Goal: Task Accomplishment & Management: Complete application form

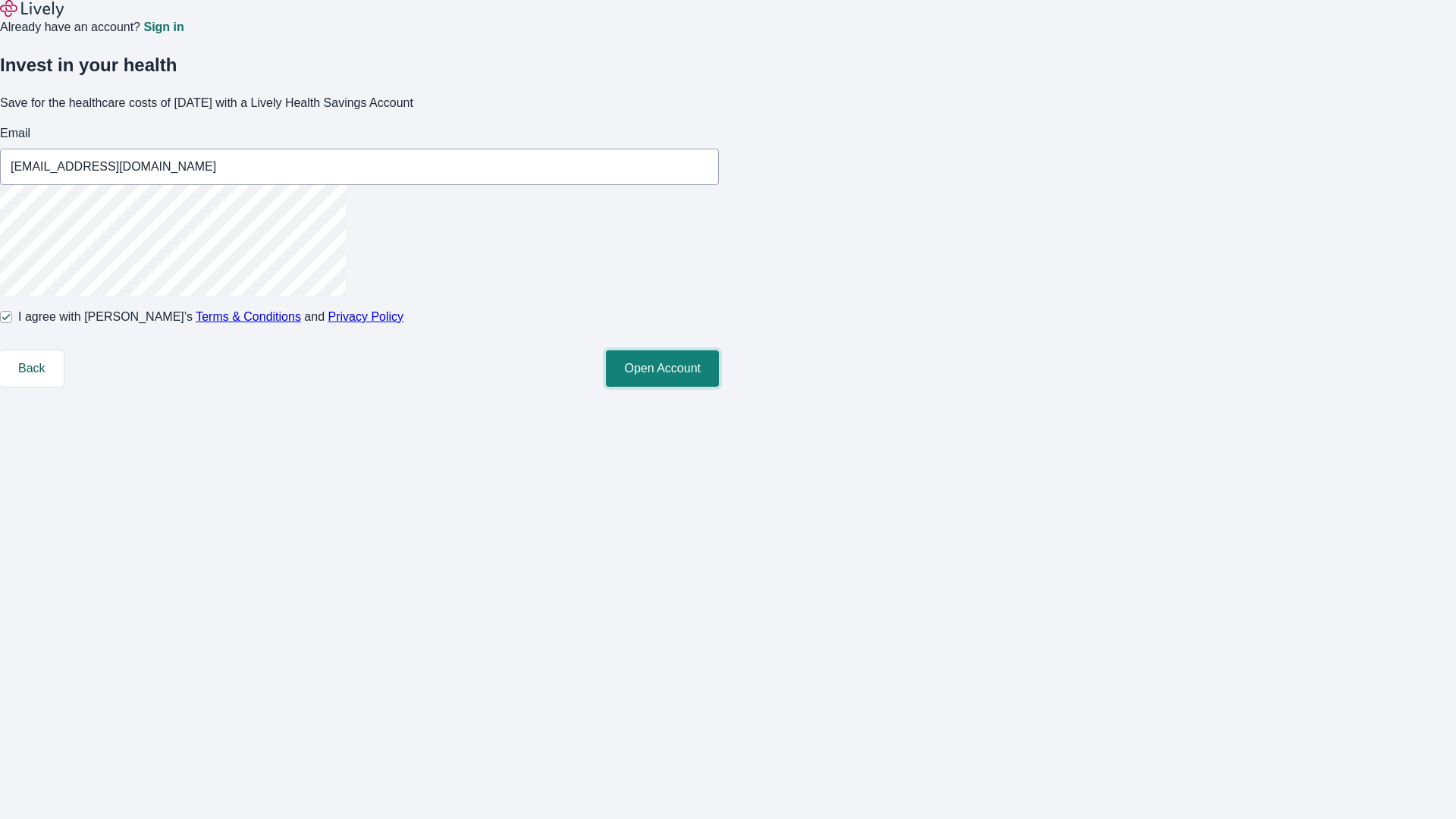
click at [719, 387] on button "Open Account" at bounding box center [662, 369] width 113 height 37
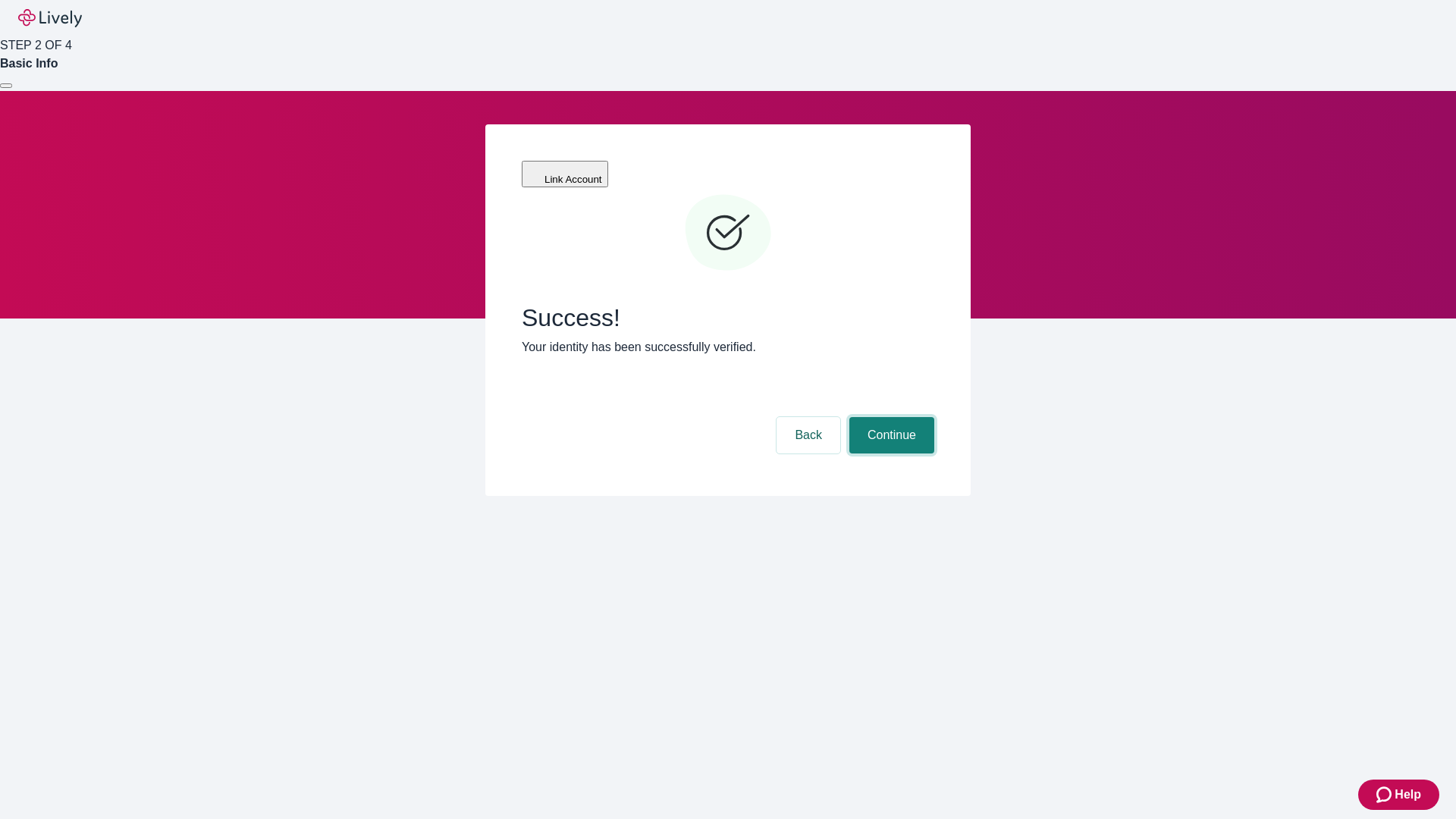
click at [890, 417] on button "Continue" at bounding box center [891, 435] width 85 height 37
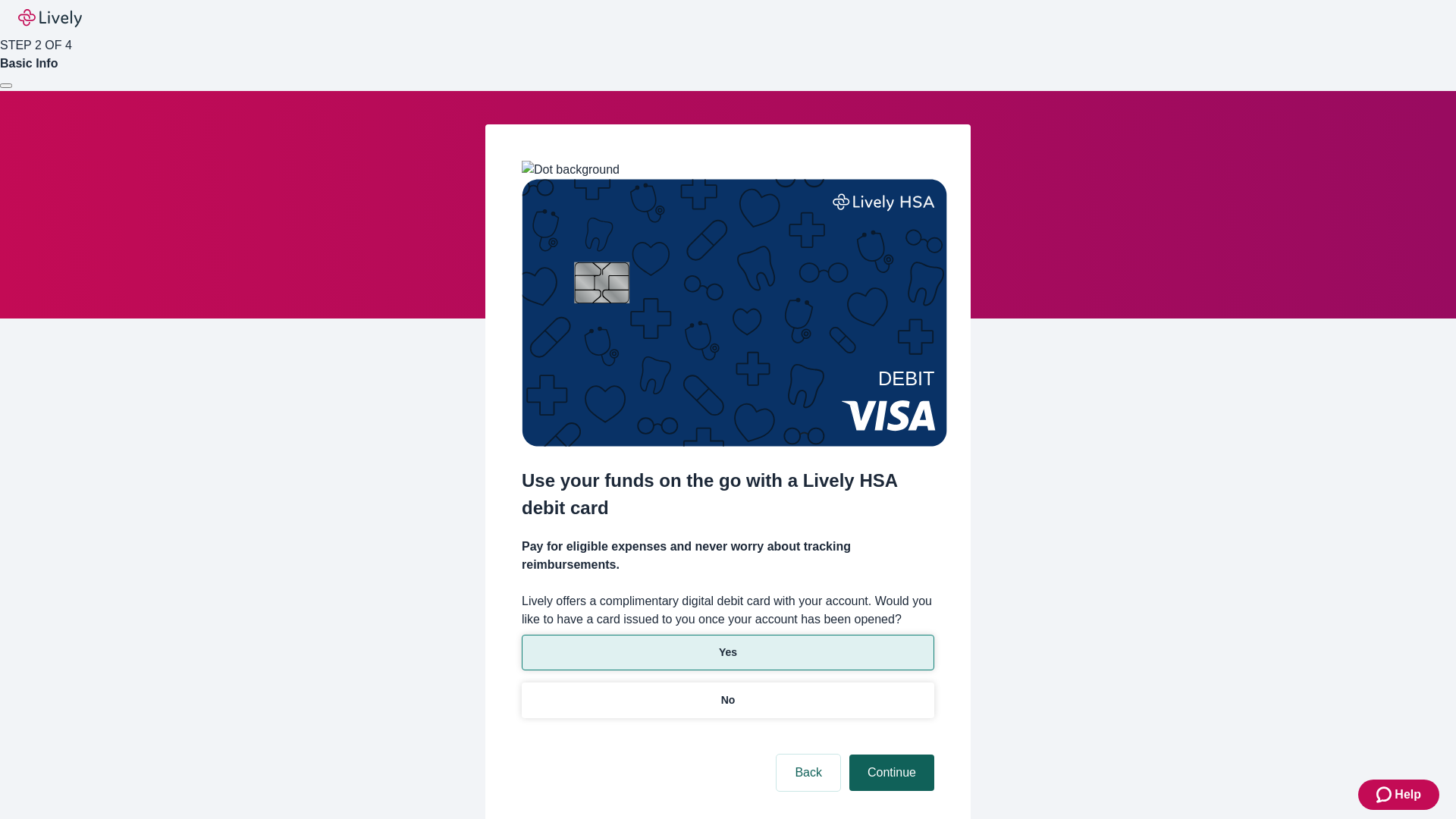
click at [727, 644] on p "Yes" at bounding box center [728, 653] width 18 height 16
click at [890, 755] on button "Continue" at bounding box center [891, 773] width 85 height 37
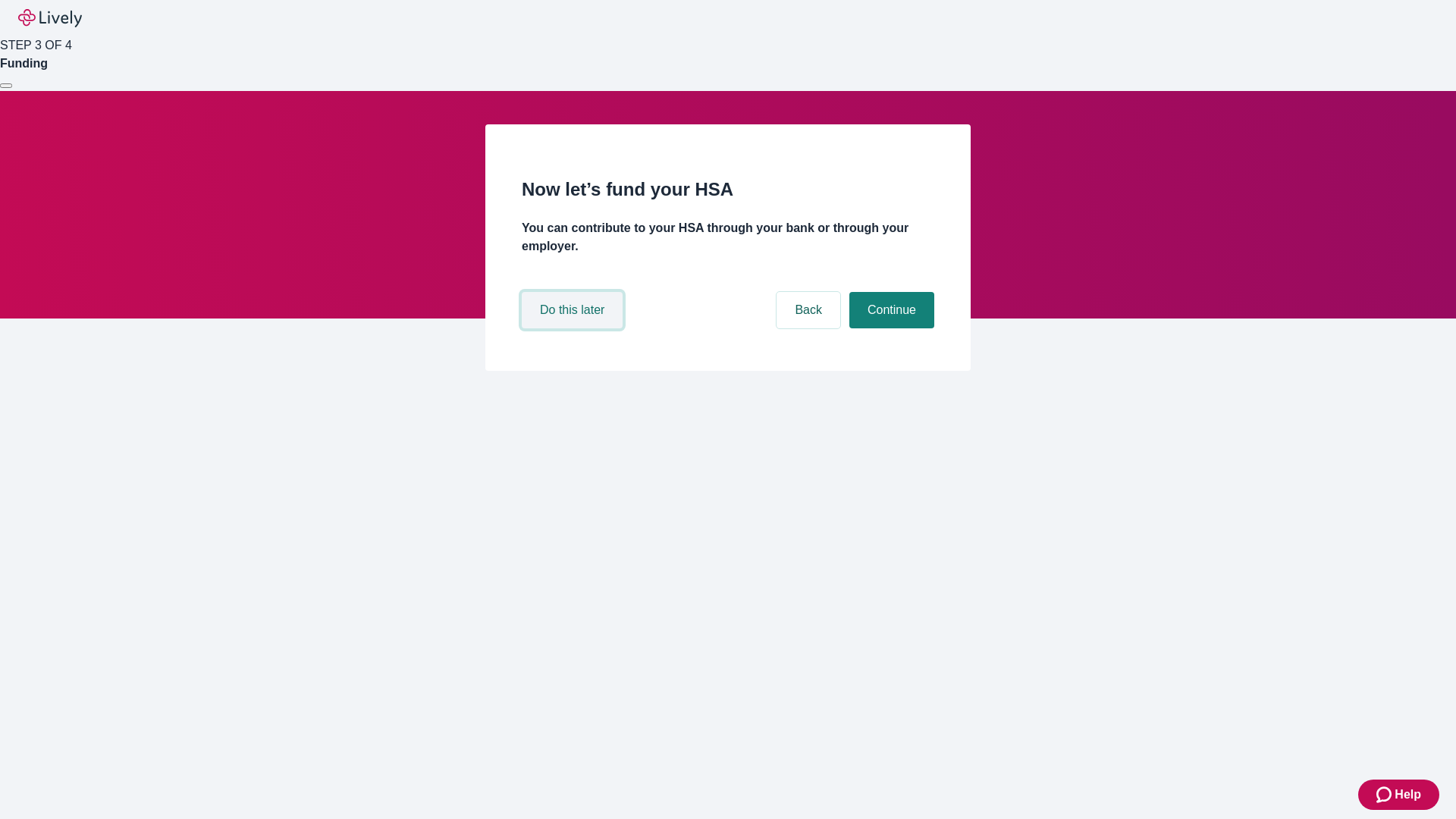
click at [574, 329] on button "Do this later" at bounding box center [572, 310] width 101 height 37
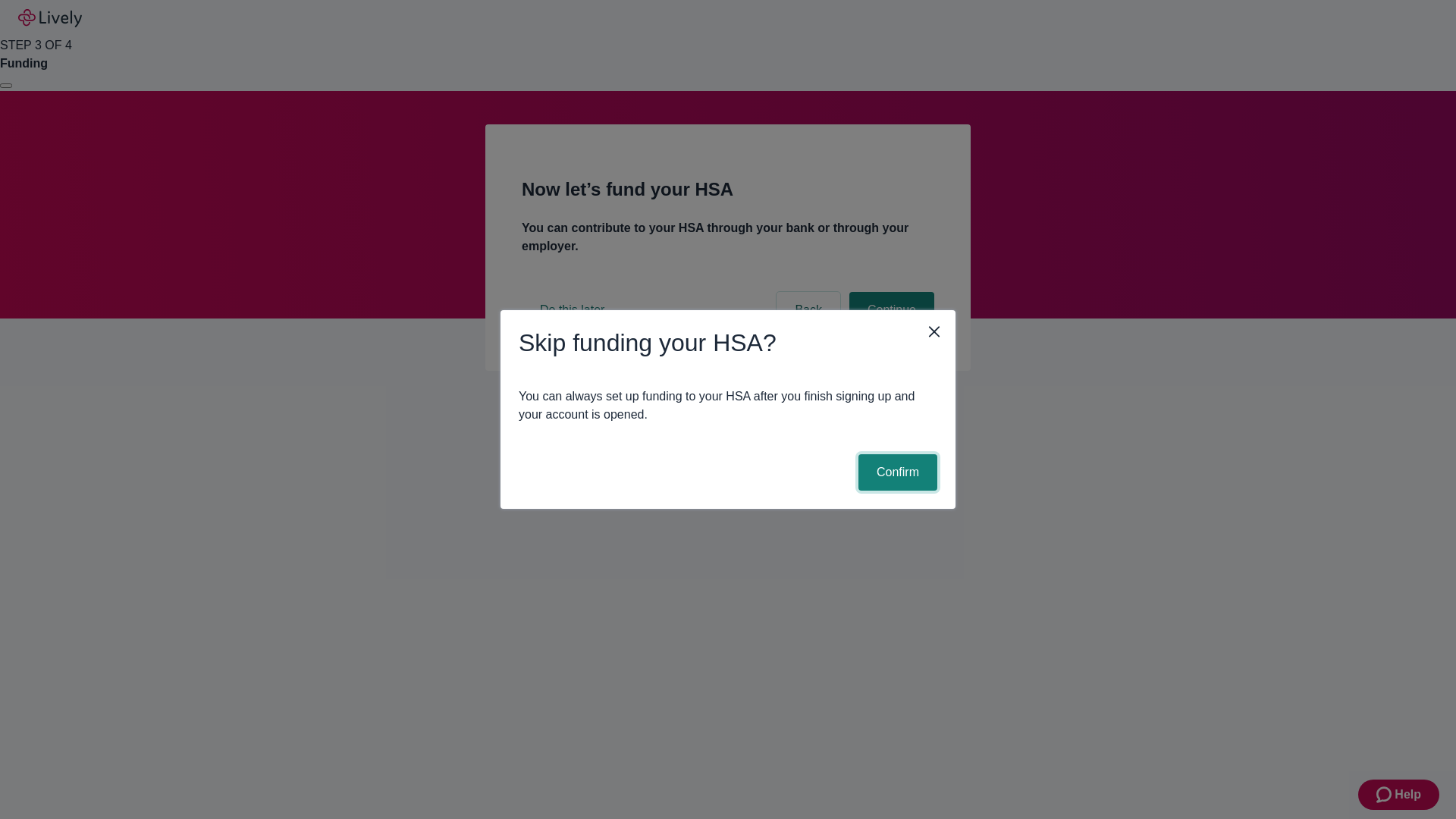
click at [895, 472] on button "Confirm" at bounding box center [898, 472] width 79 height 37
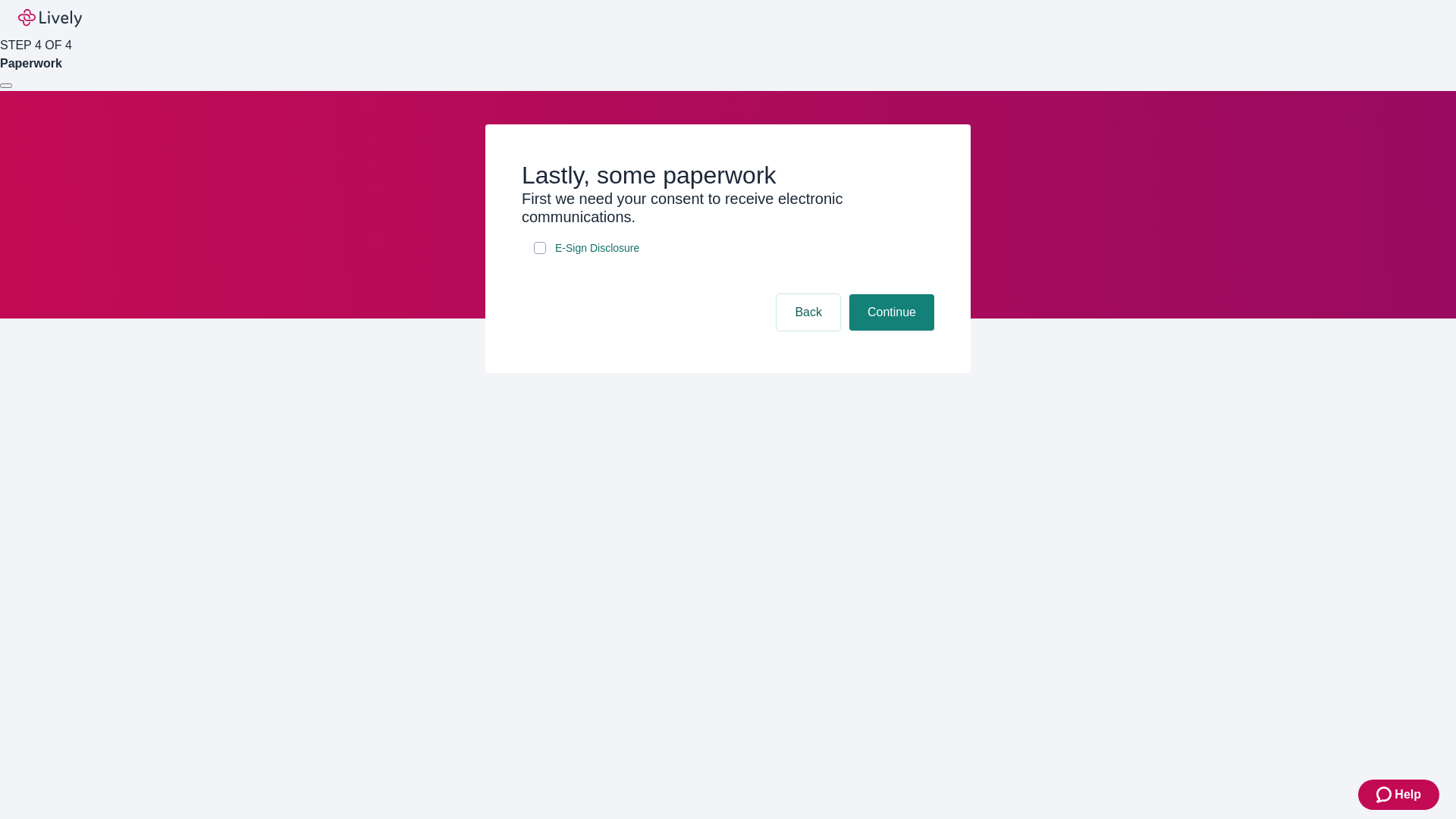
click at [540, 254] on input "E-Sign Disclosure" at bounding box center [540, 248] width 12 height 12
checkbox input "true"
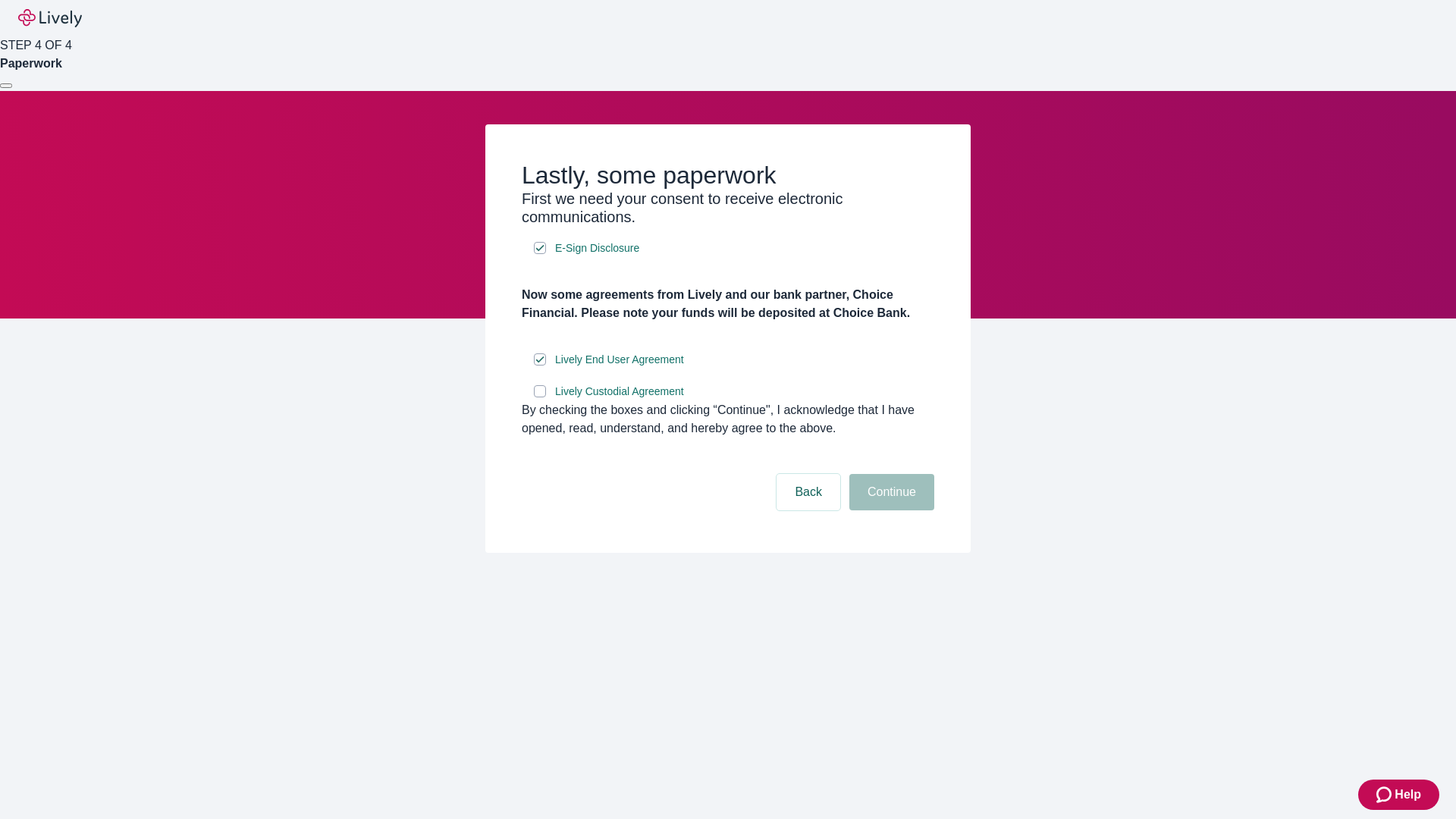
click at [540, 398] on input "Lively Custodial Agreement" at bounding box center [540, 391] width 12 height 12
checkbox input "true"
click at [890, 511] on button "Continue" at bounding box center [891, 492] width 85 height 37
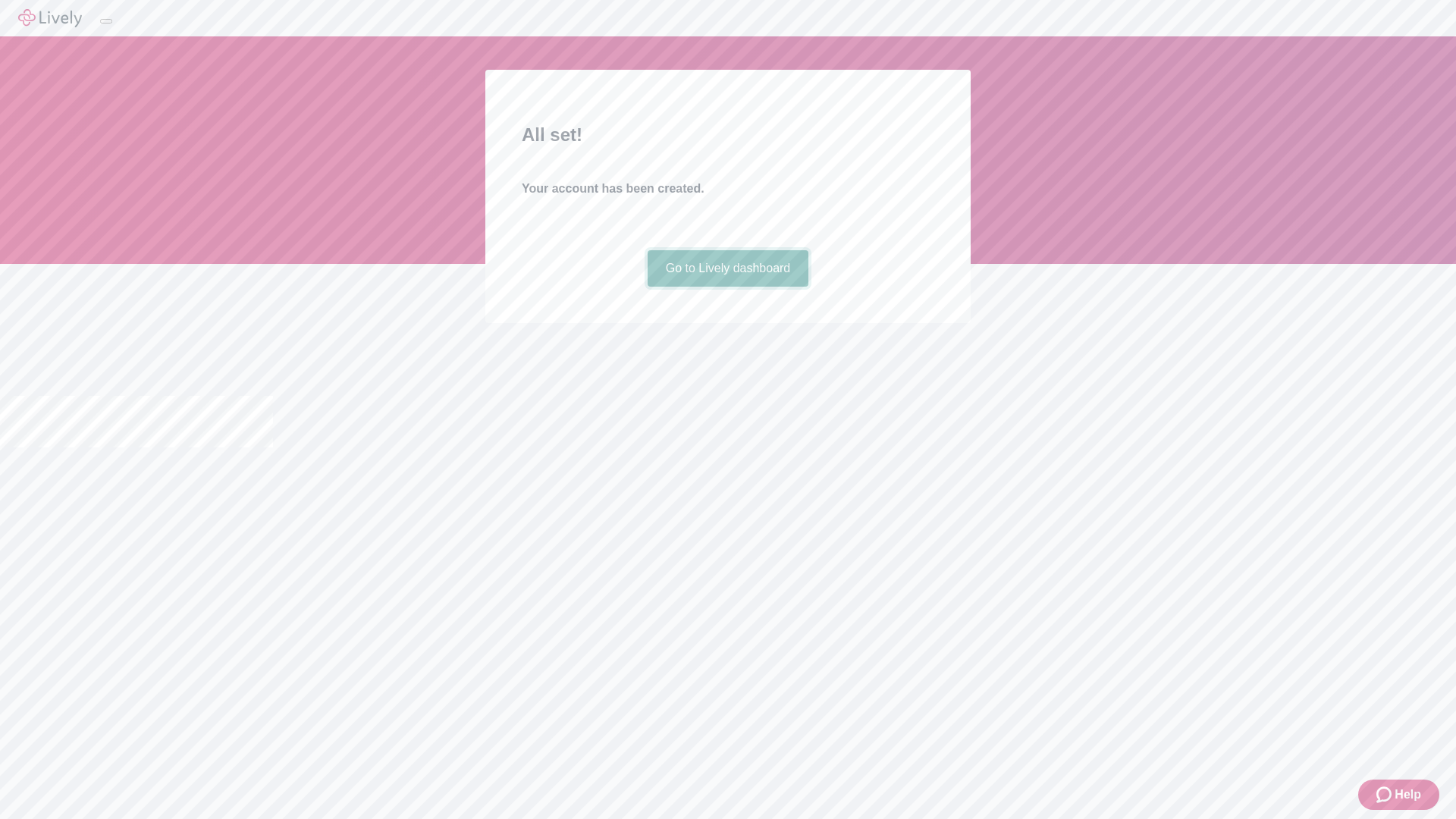
click at [727, 287] on link "Go to Lively dashboard" at bounding box center [728, 268] width 162 height 37
